Goal: Entertainment & Leisure: Consume media (video, audio)

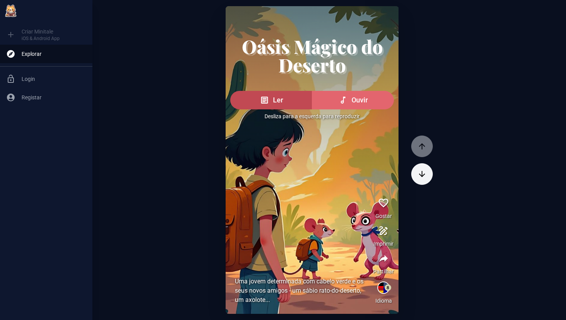
click at [339, 101] on icon "button" at bounding box center [342, 99] width 9 height 9
click at [417, 187] on div at bounding box center [422, 160] width 22 height 308
click at [424, 172] on icon "button" at bounding box center [421, 173] width 9 height 9
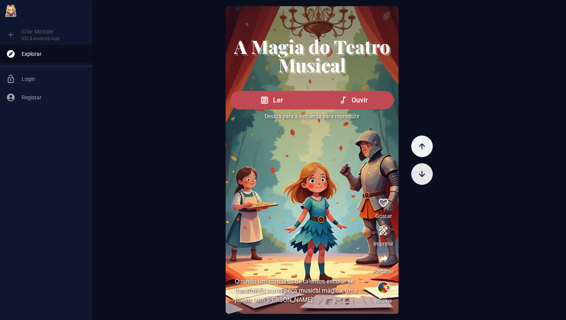
click at [424, 172] on icon "button" at bounding box center [421, 173] width 9 height 9
